Goal: Information Seeking & Learning: Learn about a topic

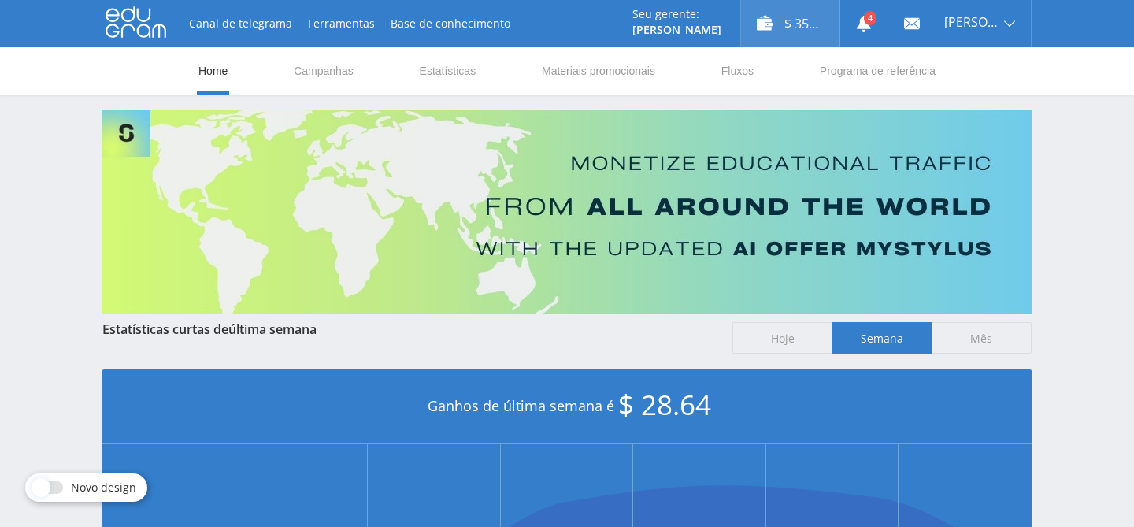
click at [798, 15] on div "$ 35.00" at bounding box center [790, 23] width 98 height 47
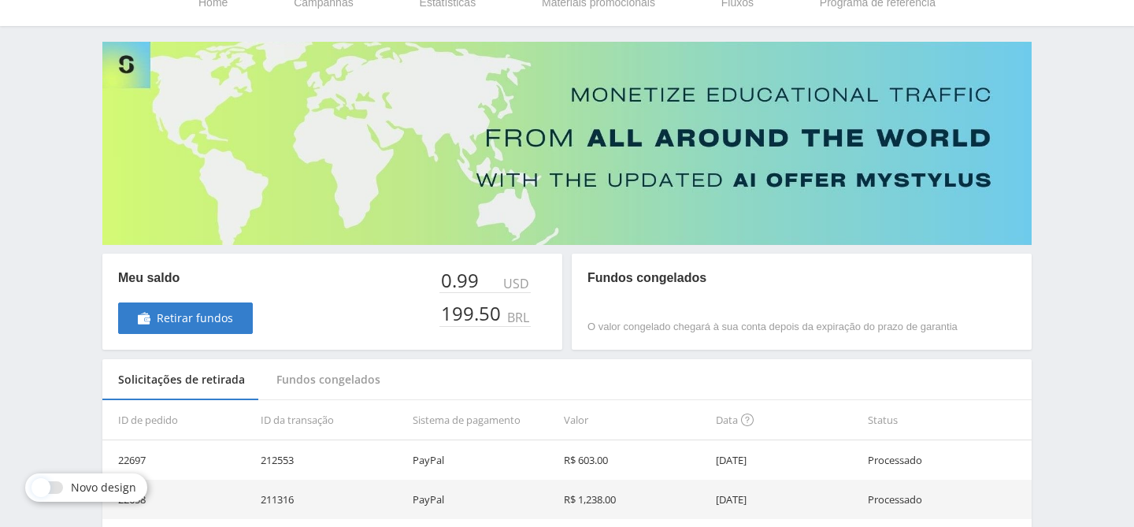
scroll to position [71, 0]
